Goal: Go to known website: Go to known website

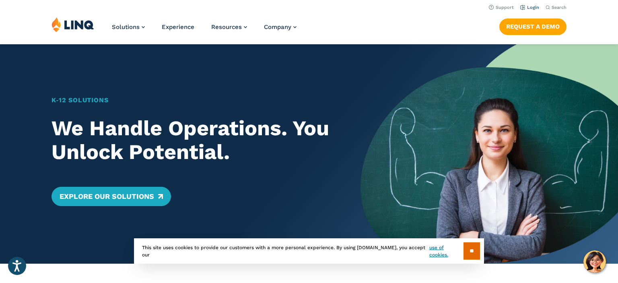
click at [534, 9] on link "Login" at bounding box center [529, 7] width 19 height 5
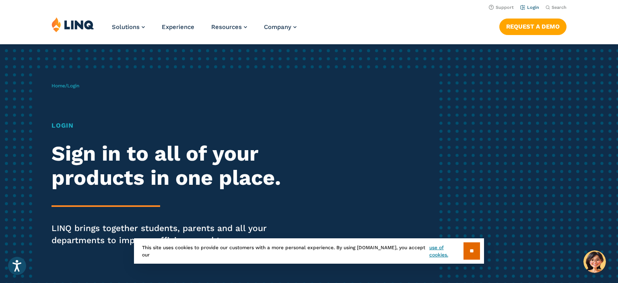
click at [531, 7] on link "Login" at bounding box center [529, 7] width 19 height 5
click at [475, 250] on input "**" at bounding box center [472, 250] width 17 height 17
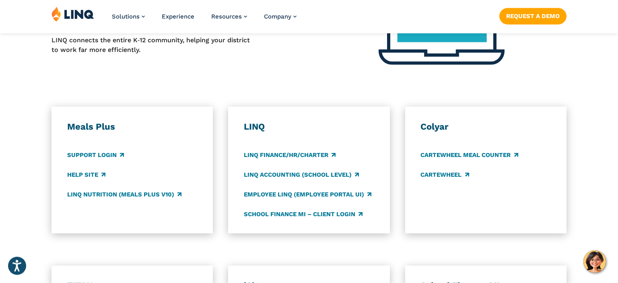
scroll to position [382, 0]
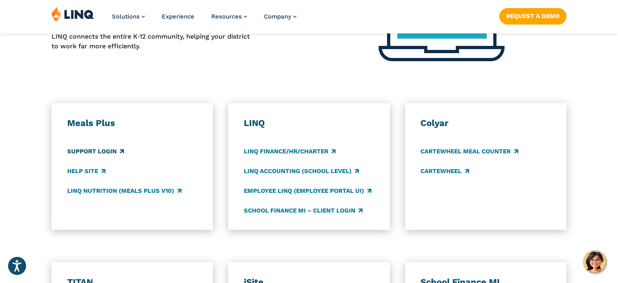
click at [90, 151] on link "Support Login" at bounding box center [95, 151] width 57 height 9
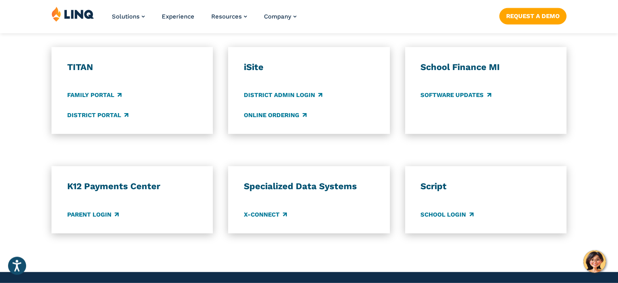
scroll to position [637, 0]
